Goal: Task Accomplishment & Management: Manage account settings

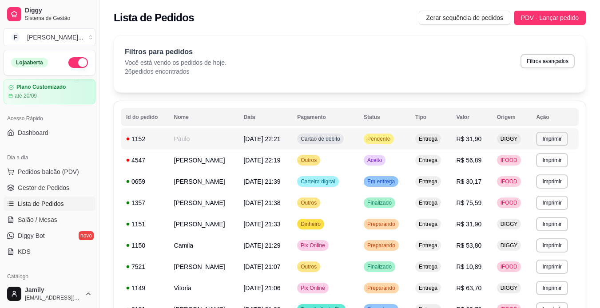
click at [421, 146] on td "Entrega" at bounding box center [430, 138] width 41 height 21
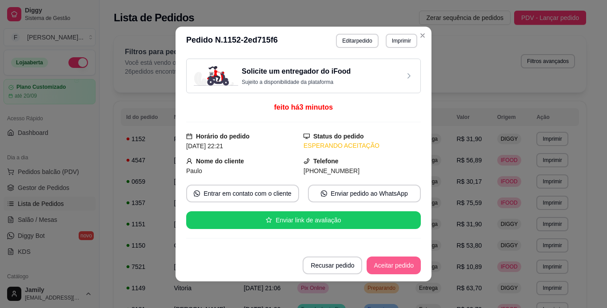
click at [391, 269] on button "Aceitar pedido" at bounding box center [394, 266] width 54 height 18
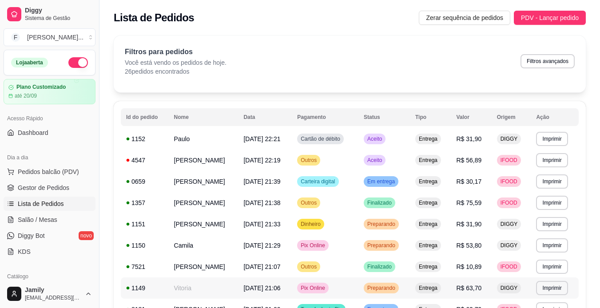
click at [437, 292] on div "Entrega" at bounding box center [428, 288] width 26 height 11
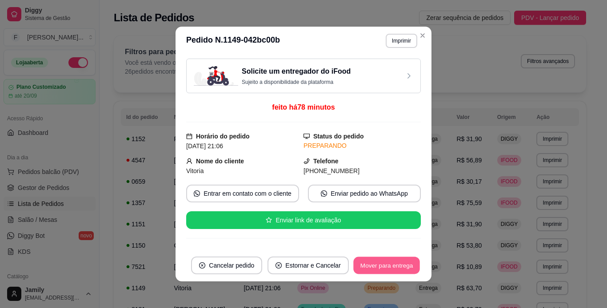
click at [399, 268] on button "Mover para entrega" at bounding box center [386, 265] width 67 height 17
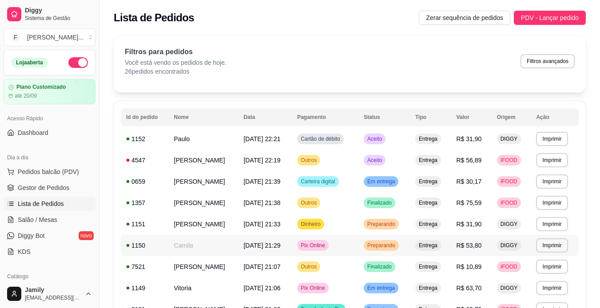
click at [464, 241] on td "R$ 53,80" at bounding box center [471, 245] width 40 height 21
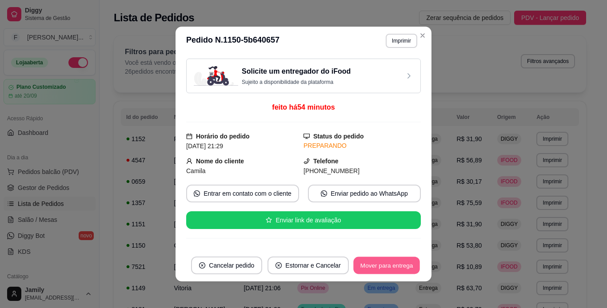
click at [417, 261] on div "Mover para entrega" at bounding box center [386, 266] width 68 height 18
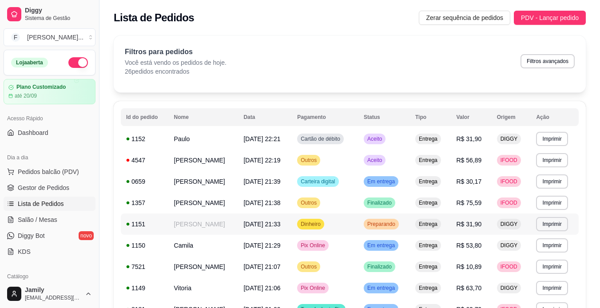
click at [467, 221] on span "R$ 31,90" at bounding box center [469, 224] width 25 height 7
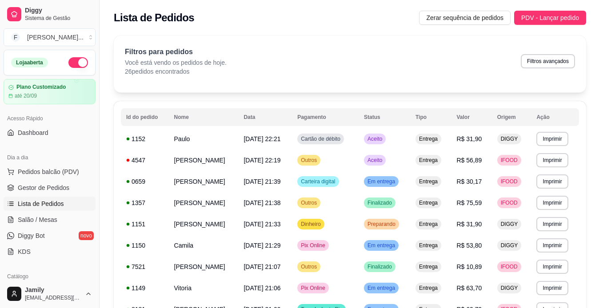
click at [404, 275] on footer "Cancelar pedido Mover para entrega" at bounding box center [303, 266] width 256 height 32
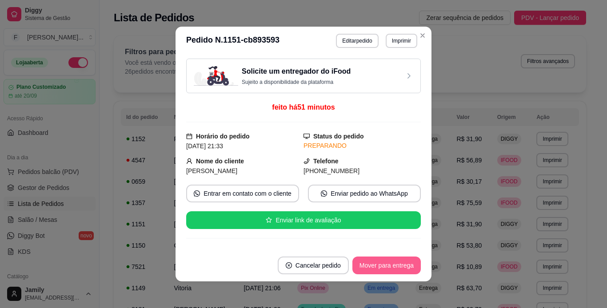
click at [399, 270] on button "Mover para entrega" at bounding box center [386, 266] width 68 height 18
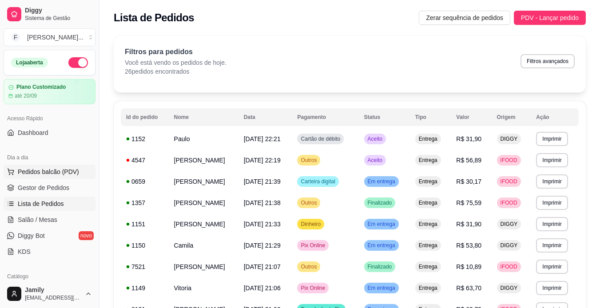
click at [61, 170] on span "Pedidos balcão (PDV)" at bounding box center [48, 171] width 61 height 9
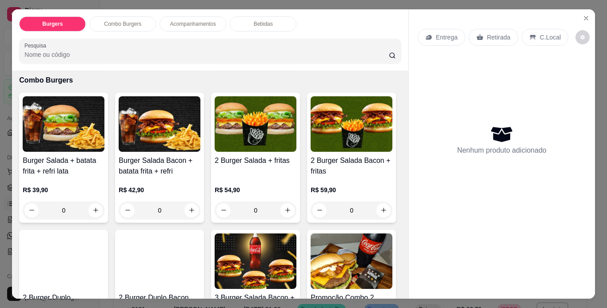
scroll to position [400, 0]
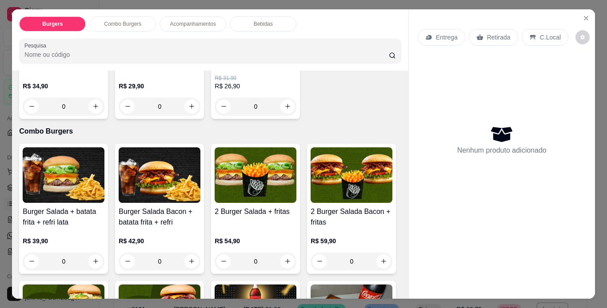
click at [215, 116] on div "0" at bounding box center [256, 107] width 82 height 18
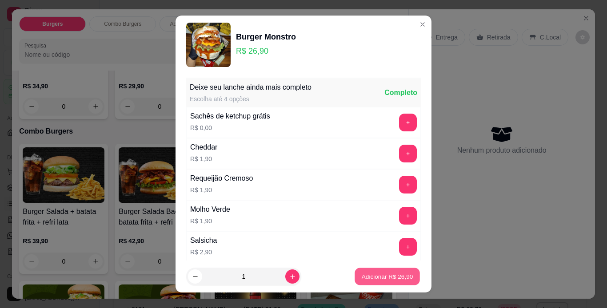
click at [381, 277] on p "Adicionar R$ 26,90" at bounding box center [388, 277] width 52 height 8
type input "1"
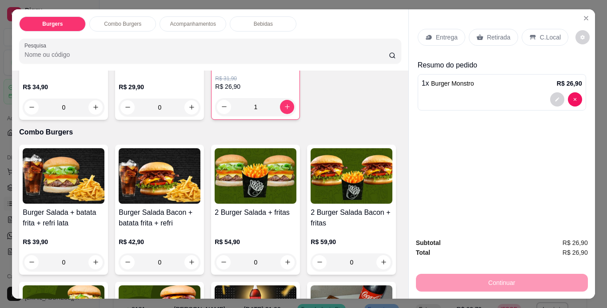
click at [443, 39] on div "Entrega" at bounding box center [442, 37] width 48 height 17
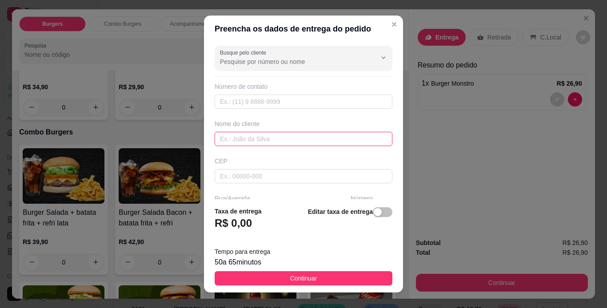
click at [251, 136] on input "text" at bounding box center [304, 139] width 178 height 14
paste input "[PERSON_NAME]"
type input "[PERSON_NAME]"
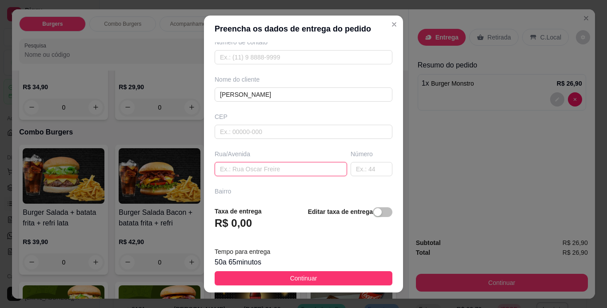
click at [270, 169] on input "text" at bounding box center [281, 169] width 132 height 14
paste input "[STREET_ADDRESS][PERSON_NAME]"
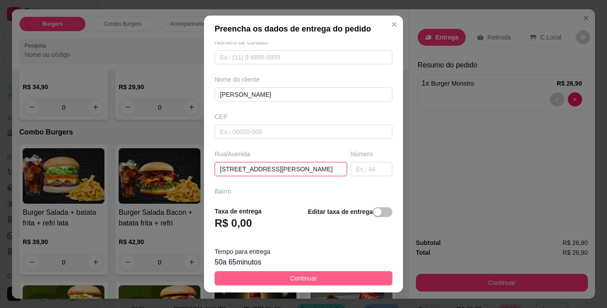
type input "[STREET_ADDRESS][PERSON_NAME]"
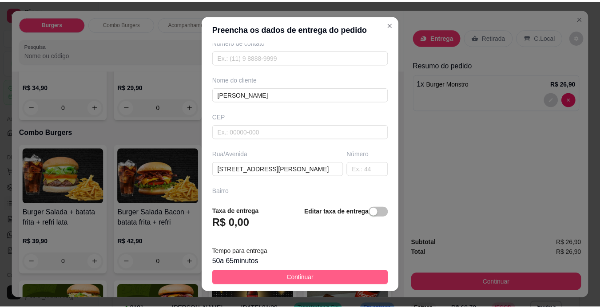
scroll to position [0, 0]
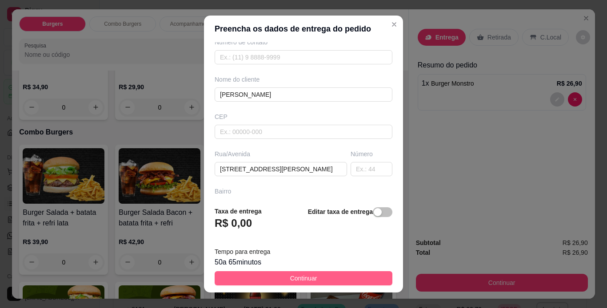
click at [324, 273] on button "Continuar" at bounding box center [304, 278] width 178 height 14
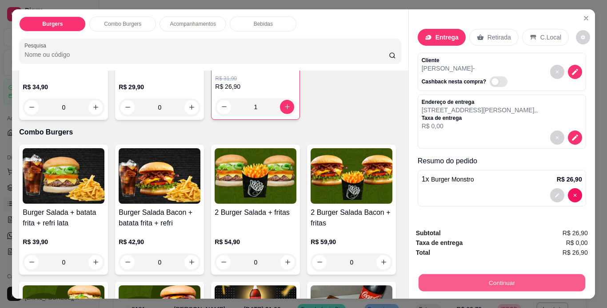
click at [460, 282] on button "Continuar" at bounding box center [501, 283] width 167 height 17
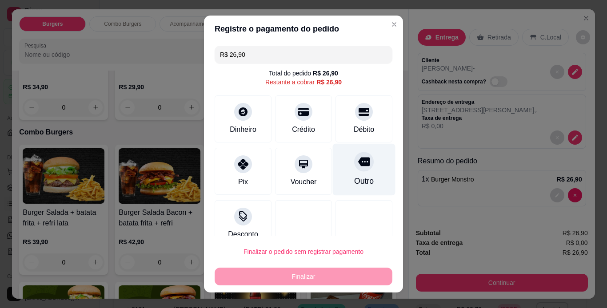
click at [354, 184] on div "Outro" at bounding box center [364, 181] width 20 height 12
type input "R$ 0,00"
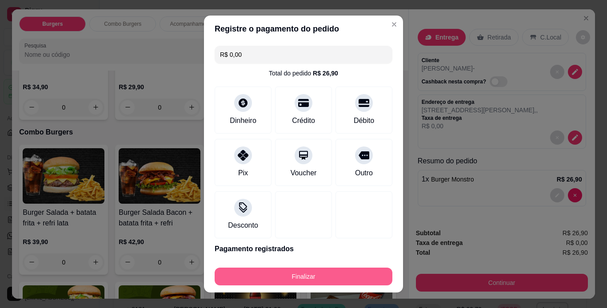
click at [350, 279] on button "Finalizar" at bounding box center [304, 277] width 178 height 18
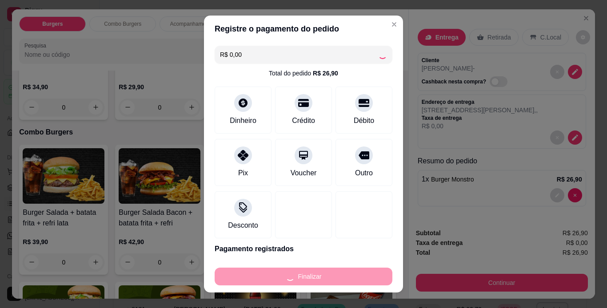
type input "0"
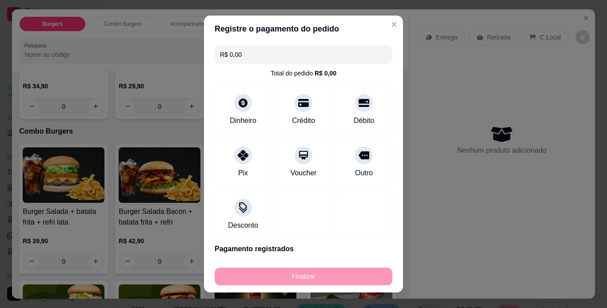
type input "-R$ 26,90"
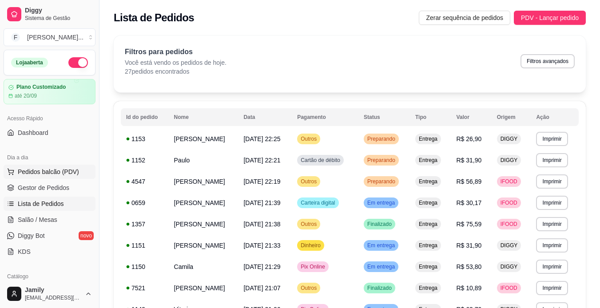
click at [76, 168] on button "Pedidos balcão (PDV)" at bounding box center [50, 172] width 92 height 14
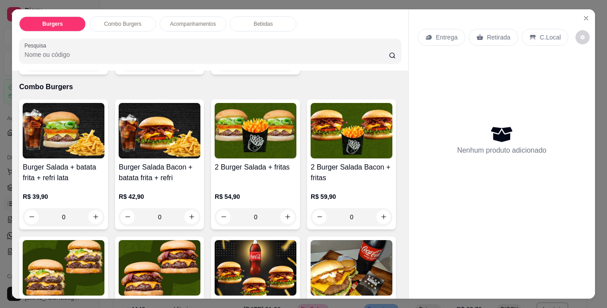
scroll to position [400, 0]
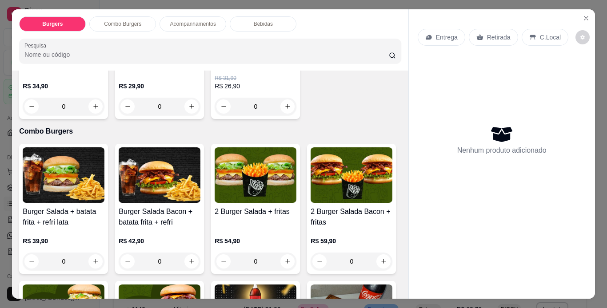
click at [215, 116] on div "0" at bounding box center [256, 107] width 82 height 18
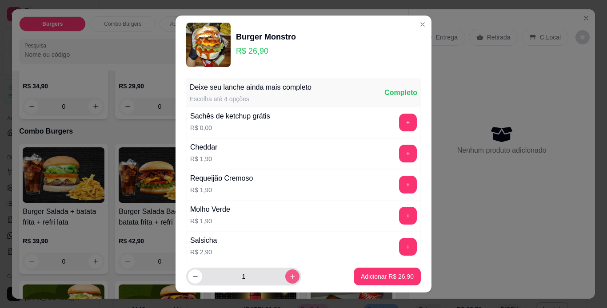
click at [285, 280] on button "increase-product-quantity" at bounding box center [292, 277] width 14 height 14
type input "3"
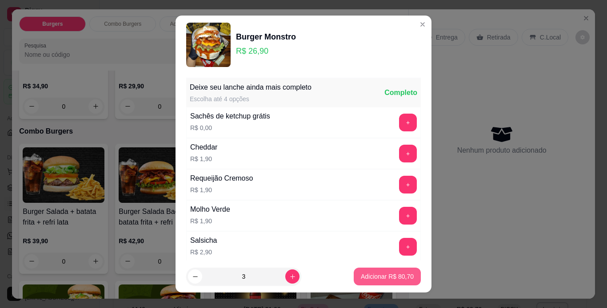
click at [361, 280] on p "Adicionar R$ 80,70" at bounding box center [387, 276] width 53 height 9
type input "3"
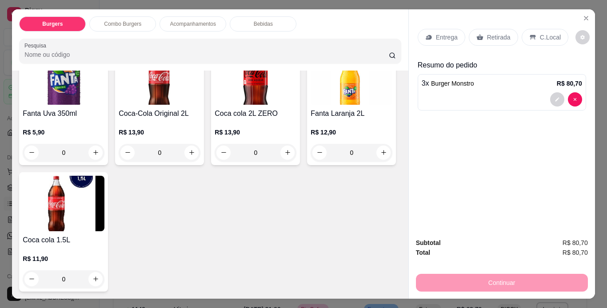
scroll to position [1555, 0]
click at [195, 156] on icon "increase-product-quantity" at bounding box center [191, 153] width 7 height 7
type input "1"
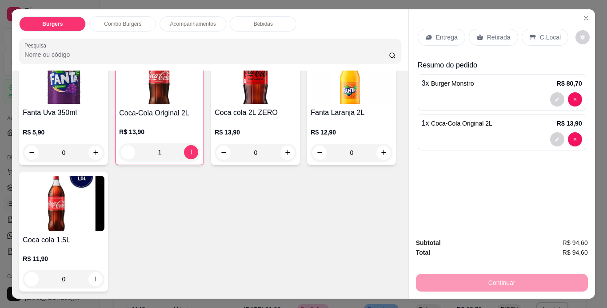
click at [436, 36] on p "Entrega" at bounding box center [447, 37] width 22 height 9
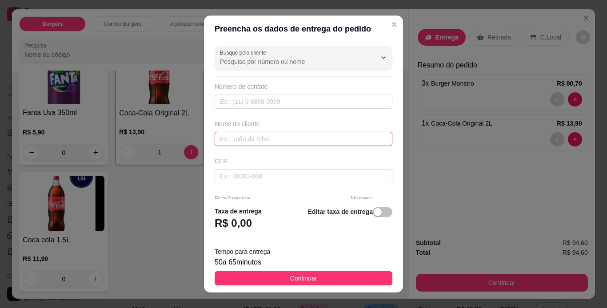
click at [330, 140] on input "text" at bounding box center [304, 139] width 178 height 14
paste input "[PERSON_NAME]"
type input "[PERSON_NAME]"
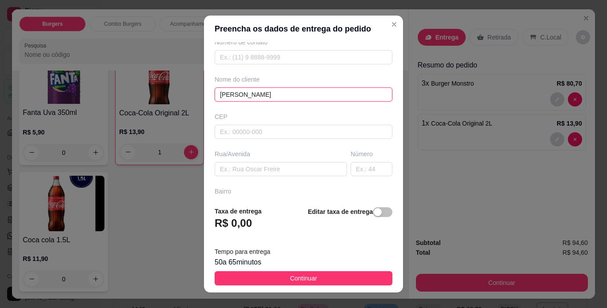
scroll to position [89, 0]
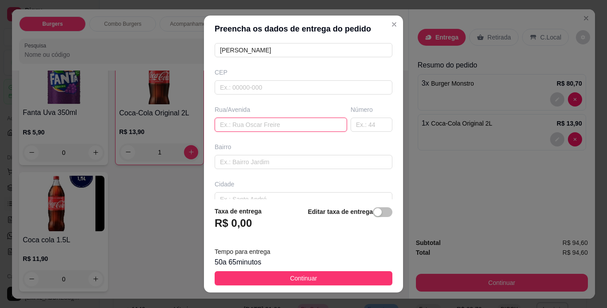
click at [283, 122] on input "text" at bounding box center [281, 125] width 132 height 14
paste input "[STREET_ADDRESS][PERSON_NAME][PERSON_NAME]"
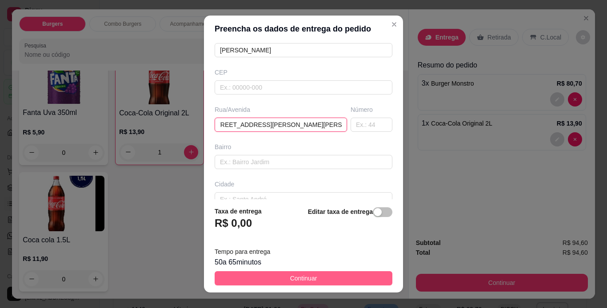
type input "[STREET_ADDRESS][PERSON_NAME][PERSON_NAME]"
click at [348, 280] on button "Continuar" at bounding box center [304, 278] width 178 height 14
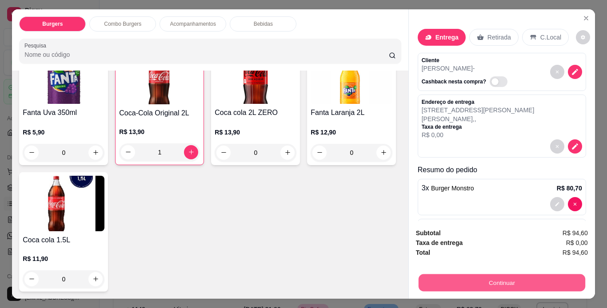
click at [468, 280] on button "Continuar" at bounding box center [501, 283] width 167 height 17
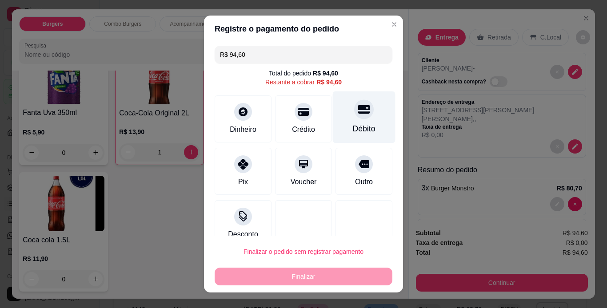
click at [363, 118] on div "Débito" at bounding box center [364, 117] width 63 height 52
type input "R$ 0,00"
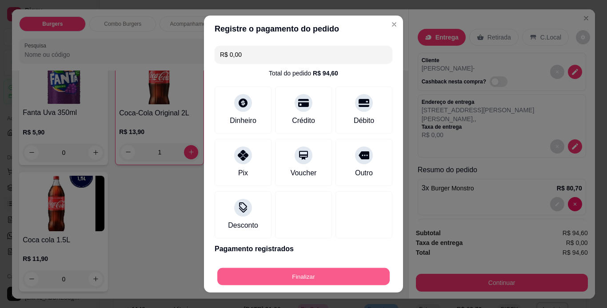
click at [363, 272] on button "Finalizar" at bounding box center [303, 276] width 172 height 17
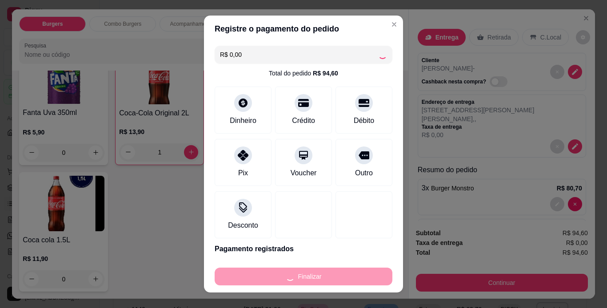
type input "0"
type input "-R$ 94,60"
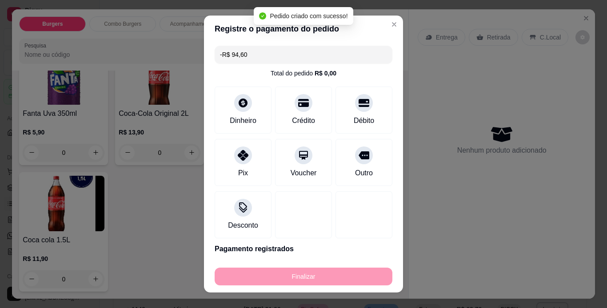
scroll to position [1554, 0]
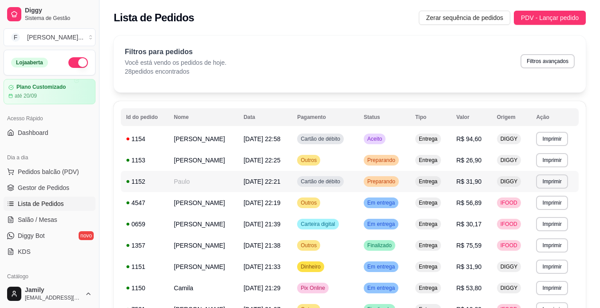
click at [395, 185] on span "Preparando" at bounding box center [382, 181] width 32 height 7
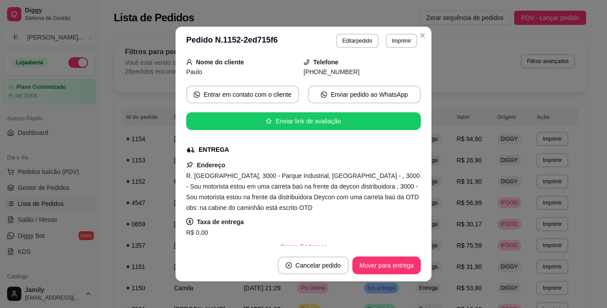
scroll to position [133, 0]
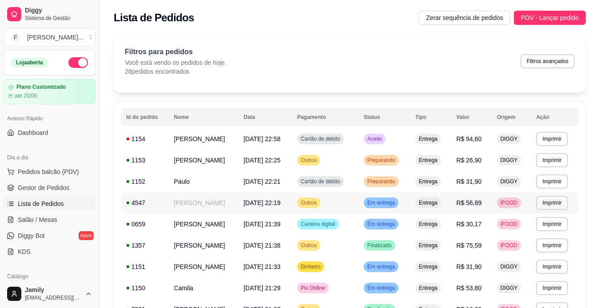
click at [406, 211] on td "Em entrega" at bounding box center [385, 202] width 52 height 21
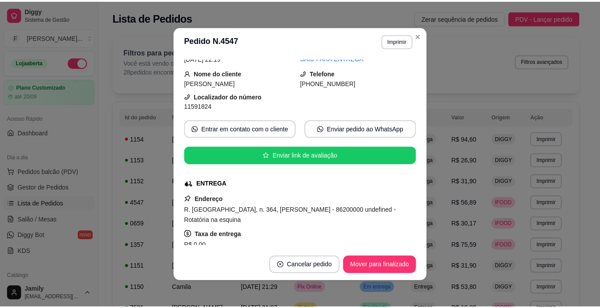
scroll to position [0, 0]
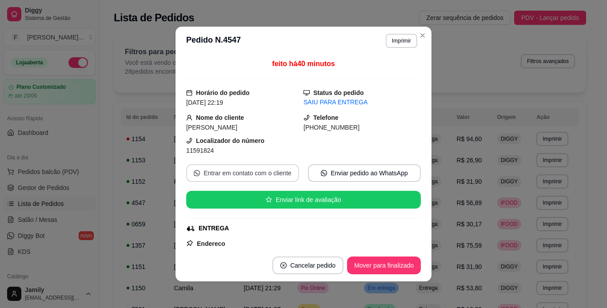
click at [238, 174] on button "Entrar em contato com o cliente" at bounding box center [242, 173] width 113 height 18
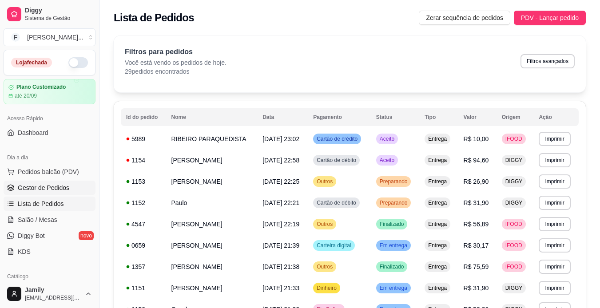
click at [34, 189] on span "Gestor de Pedidos" at bounding box center [44, 187] width 52 height 9
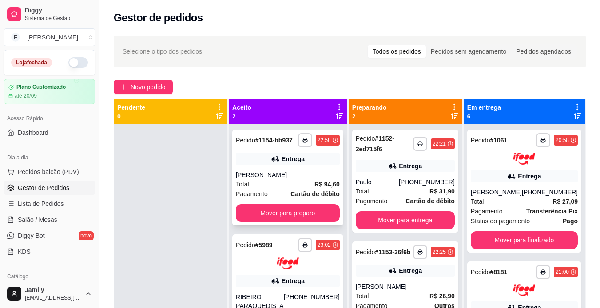
scroll to position [25, 0]
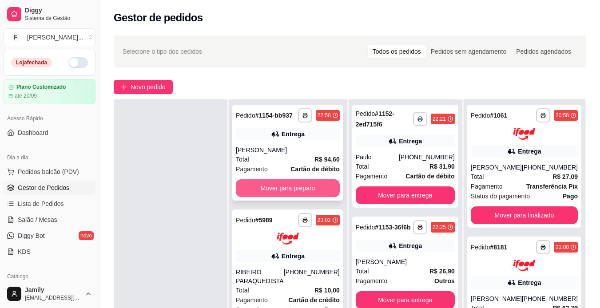
click at [279, 181] on button "Mover para preparo" at bounding box center [288, 188] width 104 height 18
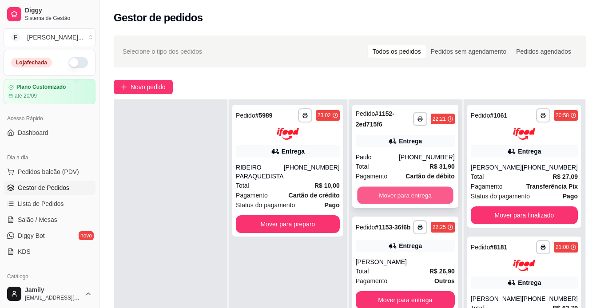
click at [438, 191] on button "Mover para entrega" at bounding box center [405, 195] width 96 height 17
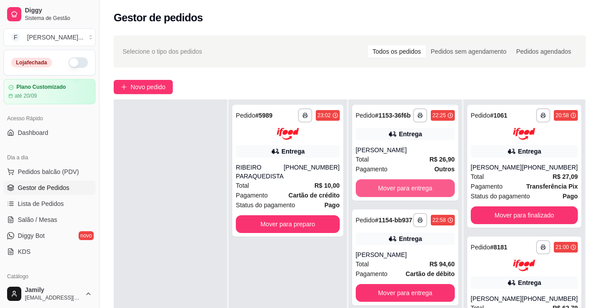
click at [438, 191] on button "Mover para entrega" at bounding box center [405, 188] width 99 height 18
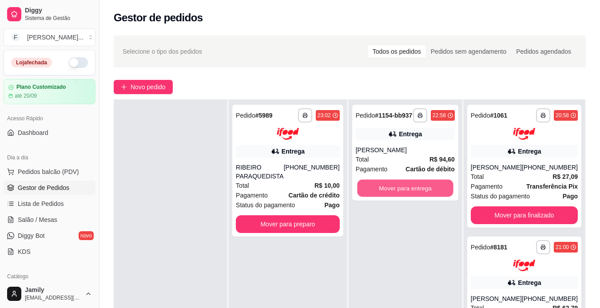
click at [438, 191] on button "Mover para entrega" at bounding box center [405, 188] width 96 height 17
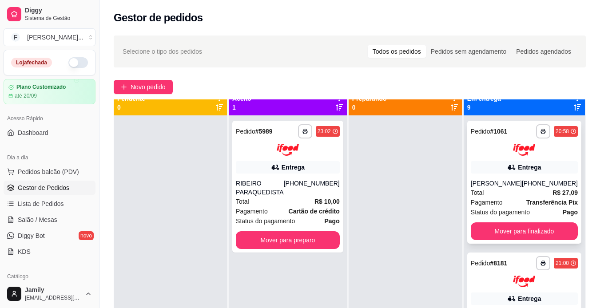
scroll to position [0, 0]
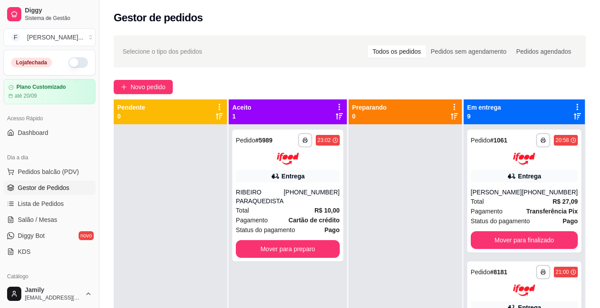
click at [577, 105] on icon at bounding box center [578, 107] width 2 height 6
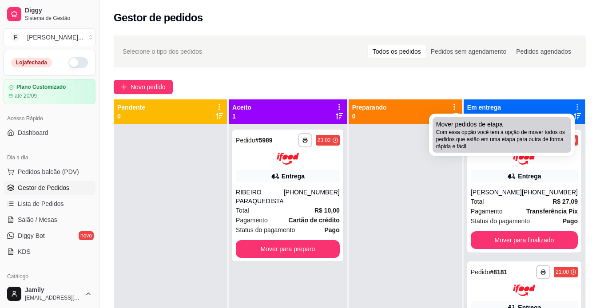
click at [536, 128] on div "Mover pedidos de etapa Com essa opção você tem a opção de mover todos os pedido…" at bounding box center [502, 135] width 132 height 30
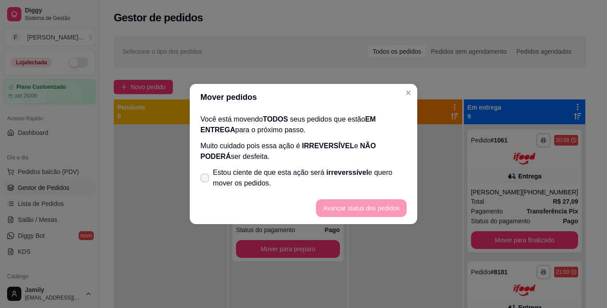
click at [387, 178] on span "Estou ciente de que esta ação será irreverssível e quero mover os pedidos." at bounding box center [310, 177] width 194 height 21
click at [206, 180] on input "Estou ciente de que esta ação será irreverssível e quero mover os pedidos." at bounding box center [203, 183] width 6 height 6
checkbox input "true"
click at [376, 206] on button "Avançar status dos pedidos" at bounding box center [361, 208] width 88 height 17
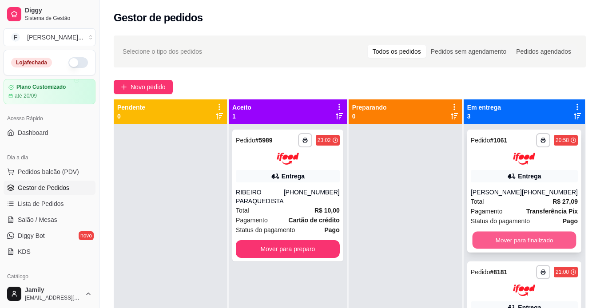
click at [507, 235] on button "Mover para finalizado" at bounding box center [524, 239] width 104 height 17
click at [507, 235] on button "Mover para finalizado" at bounding box center [524, 240] width 107 height 18
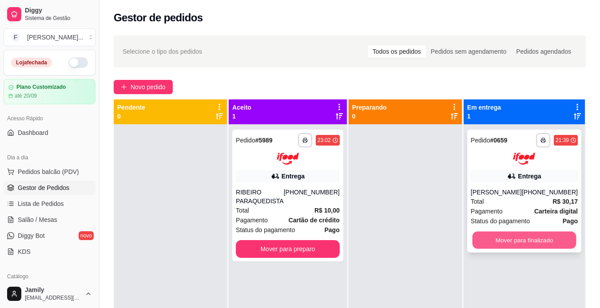
click at [522, 249] on button "Mover para finalizado" at bounding box center [524, 239] width 104 height 17
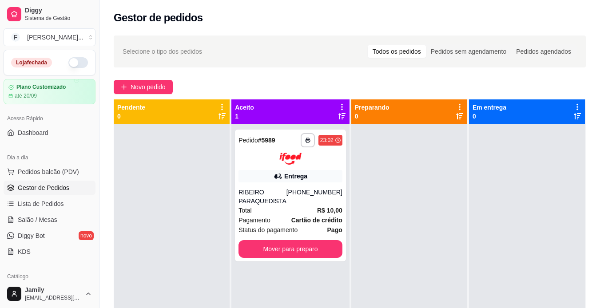
click at [33, 186] on span "Gestor de Pedidos" at bounding box center [44, 187] width 52 height 9
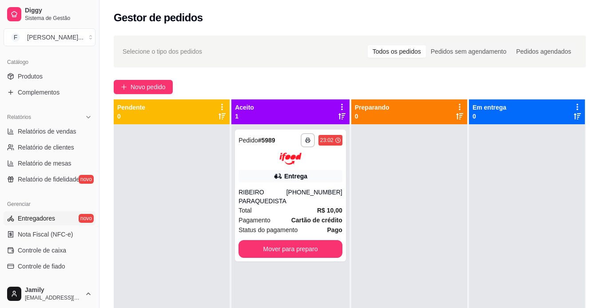
scroll to position [222, 0]
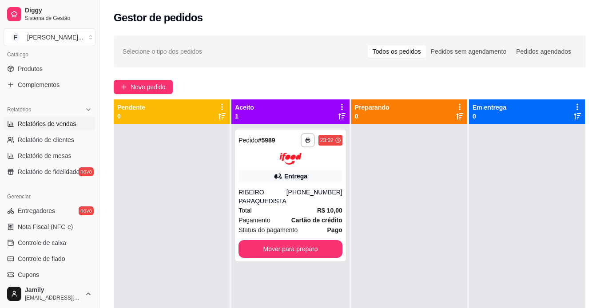
click at [72, 126] on span "Relatórios de vendas" at bounding box center [47, 124] width 59 height 9
select select "ALL"
select select "0"
